Goal: Task Accomplishment & Management: Use online tool/utility

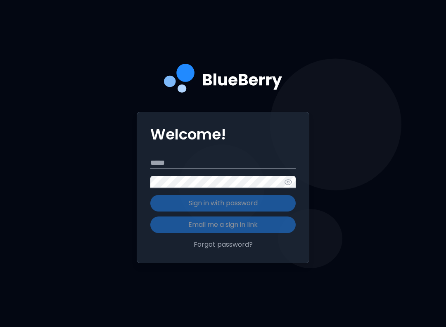
scroll to position [93, 0]
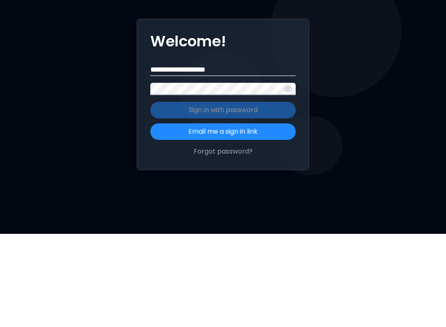
type input "**********"
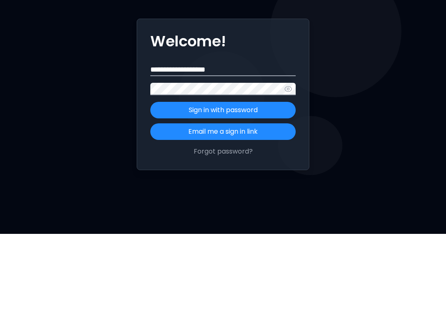
click at [262, 195] on button "Sign in with password" at bounding box center [223, 203] width 146 height 17
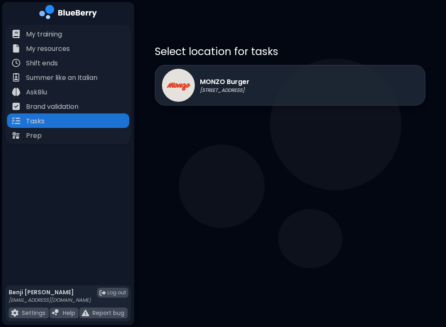
click at [301, 86] on div "MONZO Burger [STREET_ADDRESS]" at bounding box center [290, 85] width 271 height 41
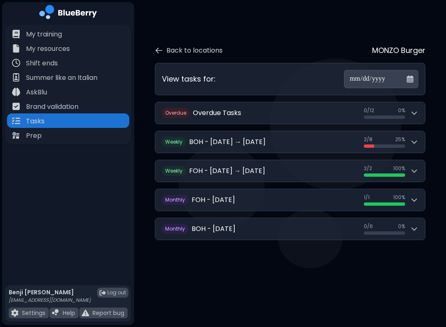
click at [351, 166] on button "W eekly FOH - [DATE] → [DATE] 2 / 2 2 / 2 100 %" at bounding box center [290, 170] width 270 height 21
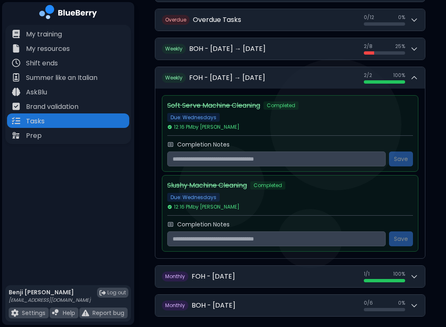
click at [413, 79] on icon at bounding box center [414, 77] width 5 height 2
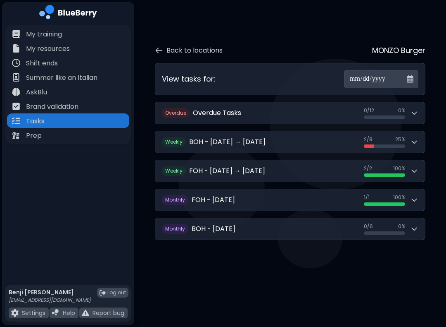
click at [302, 80] on div "**********" at bounding box center [290, 79] width 257 height 18
click at [373, 73] on input "**********" at bounding box center [381, 79] width 74 height 18
type input "**********"
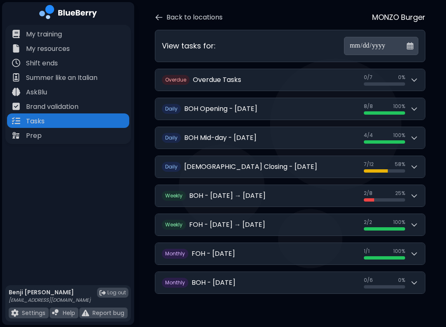
click at [413, 171] on icon at bounding box center [414, 166] width 8 height 8
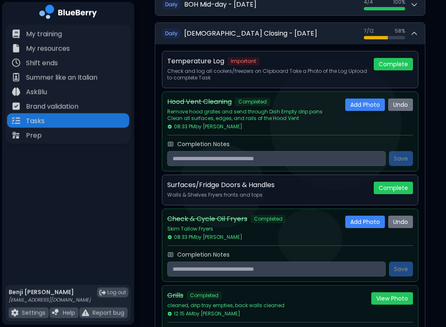
scroll to position [168, 0]
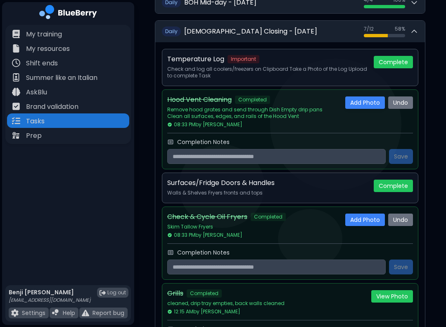
click at [397, 56] on button "Complete" at bounding box center [393, 62] width 39 height 12
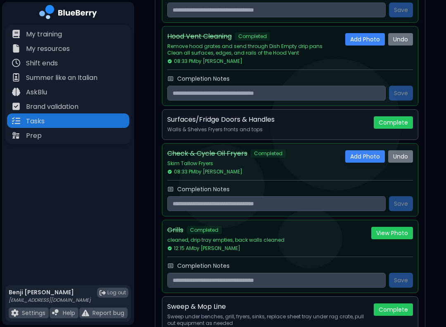
scroll to position [273, 0]
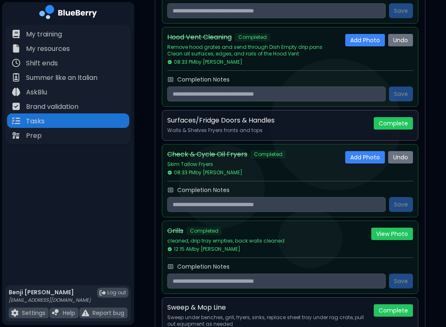
click at [396, 117] on button "Complete" at bounding box center [393, 123] width 39 height 12
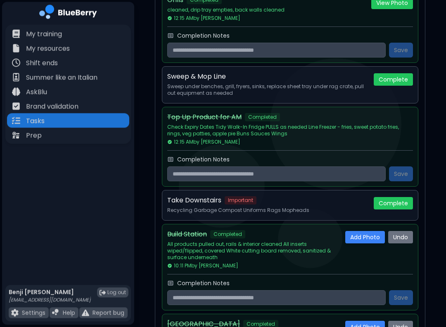
click at [398, 83] on button "Complete" at bounding box center [393, 80] width 39 height 12
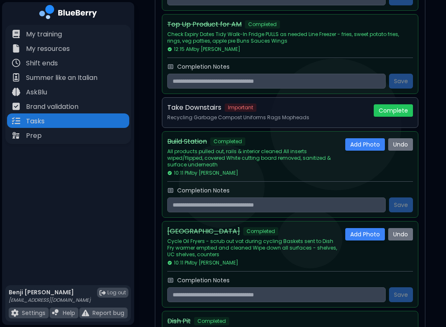
scroll to position [682, 0]
click at [389, 114] on button "Complete" at bounding box center [393, 110] width 39 height 12
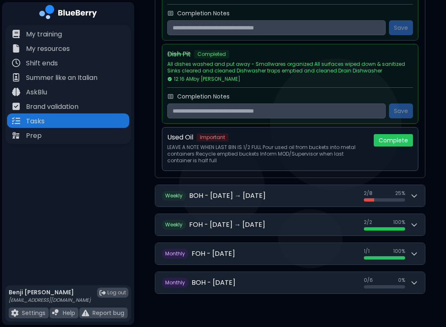
scroll to position [1004, 0]
click at [398, 139] on button "Complete" at bounding box center [393, 140] width 39 height 12
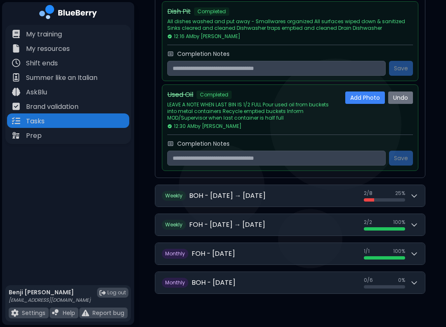
scroll to position [1048, 0]
click at [72, 40] on div "My training" at bounding box center [68, 33] width 122 height 14
